Goal: Task Accomplishment & Management: Complete application form

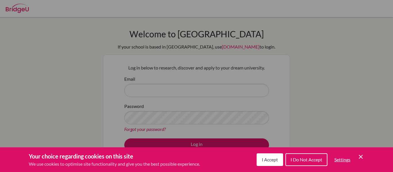
click at [360, 157] on icon "Save and close" at bounding box center [360, 157] width 4 height 4
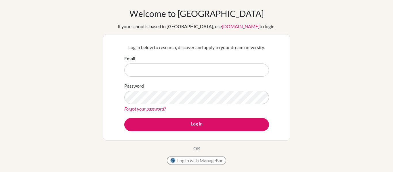
scroll to position [20, 0]
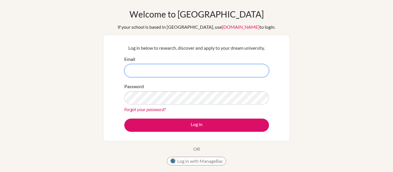
click at [241, 72] on input "Email" at bounding box center [196, 70] width 145 height 13
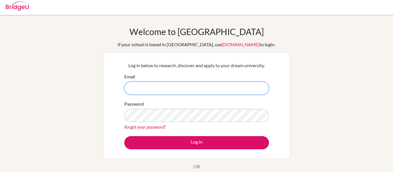
scroll to position [0, 0]
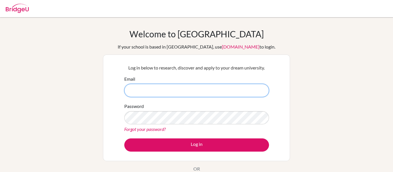
click at [209, 91] on input "Email" at bounding box center [196, 90] width 145 height 13
type input "[EMAIL_ADDRESS][DOMAIN_NAME]"
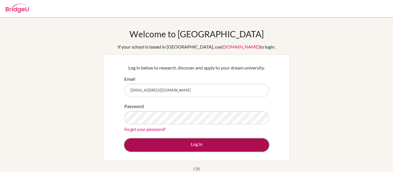
click at [223, 143] on button "Log in" at bounding box center [196, 145] width 145 height 13
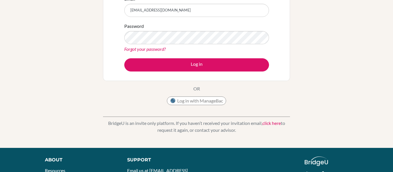
scroll to position [81, 0]
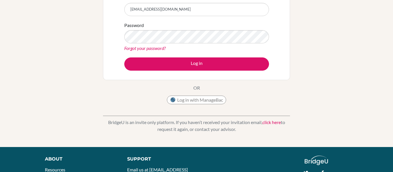
click at [268, 124] on link "click here" at bounding box center [271, 122] width 18 height 5
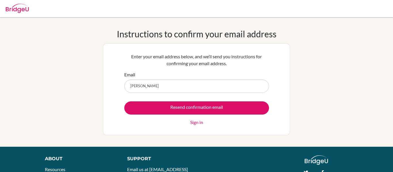
type input "[EMAIL_ADDRESS][DOMAIN_NAME]"
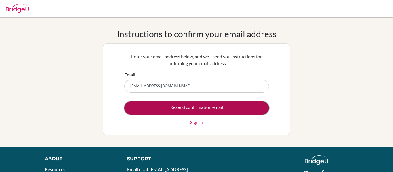
click at [200, 107] on input "Resend confirmation email" at bounding box center [196, 107] width 145 height 13
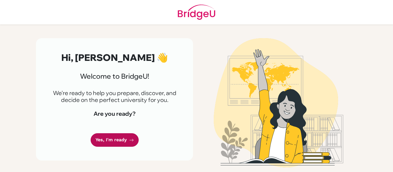
click at [120, 140] on link "Yes, I'm ready" at bounding box center [115, 140] width 48 height 14
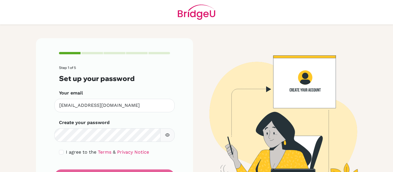
scroll to position [30, 0]
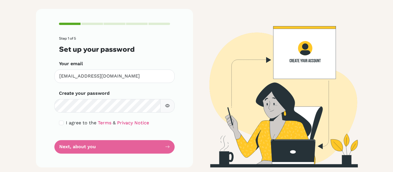
click at [166, 104] on icon "button" at bounding box center [167, 105] width 5 height 5
click at [149, 146] on form "Step 1 of 5 Set up your password Your email karinamiramontes@topamail.com Inval…" at bounding box center [114, 95] width 111 height 117
click at [168, 149] on form "Step 1 of 5 Set up your password Your email karinamiramontes@topamail.com Inval…" at bounding box center [114, 95] width 111 height 117
click at [157, 133] on form "Step 1 of 5 Set up your password Your email karinamiramontes@topamail.com Inval…" at bounding box center [114, 95] width 111 height 117
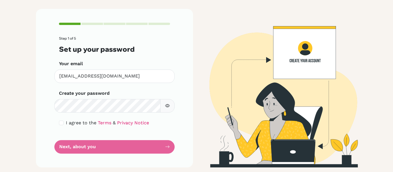
click at [155, 121] on div "I agree to the Terms & Privacy Notice" at bounding box center [114, 123] width 111 height 7
click at [60, 124] on input "checkbox" at bounding box center [61, 123] width 5 height 5
checkbox input "true"
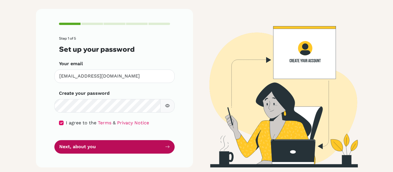
click at [77, 151] on button "Next, about you" at bounding box center [114, 147] width 120 height 14
